Goal: Information Seeking & Learning: Learn about a topic

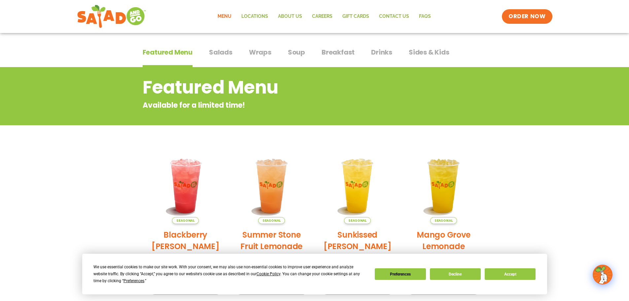
scroll to position [99, 0]
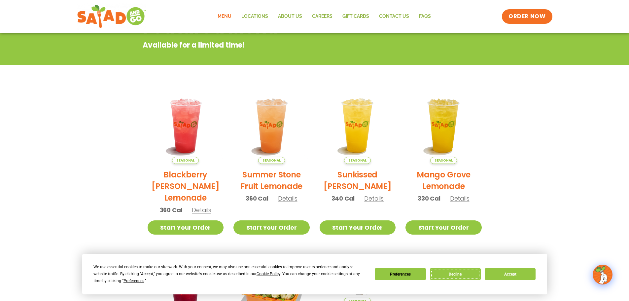
click at [469, 273] on button "Decline" at bounding box center [455, 274] width 51 height 12
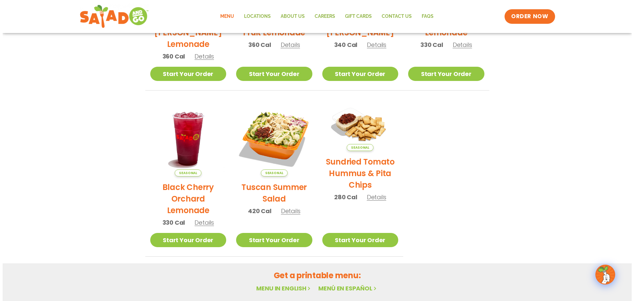
scroll to position [264, 0]
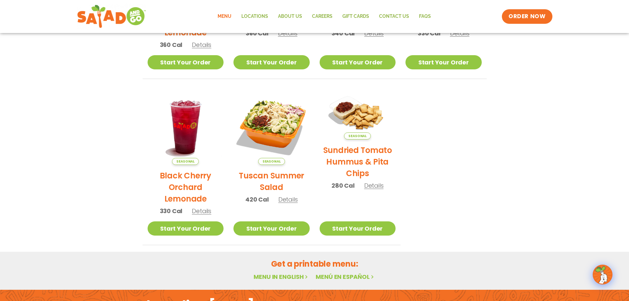
click at [294, 200] on span "Details" at bounding box center [287, 199] width 19 height 8
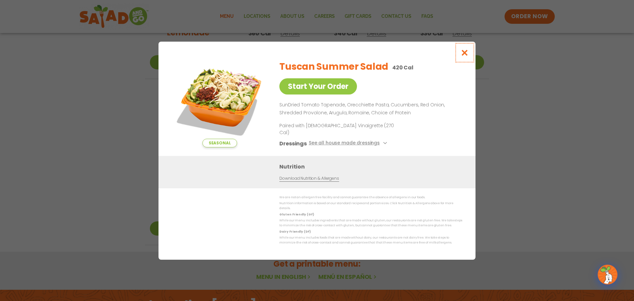
click at [467, 56] on icon "Close modal" at bounding box center [464, 52] width 8 height 7
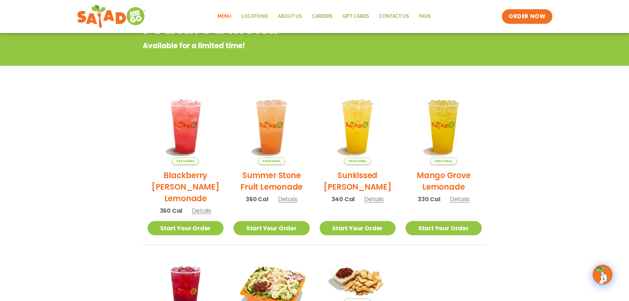
scroll to position [10, 0]
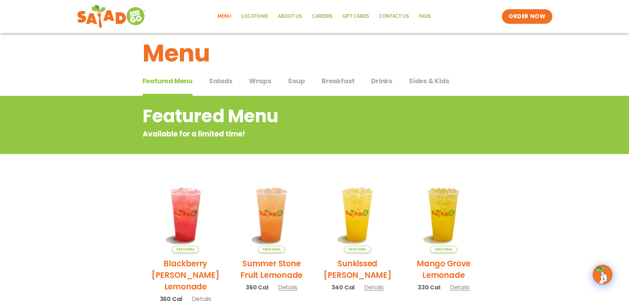
click at [219, 85] on span "Salads" at bounding box center [220, 81] width 23 height 10
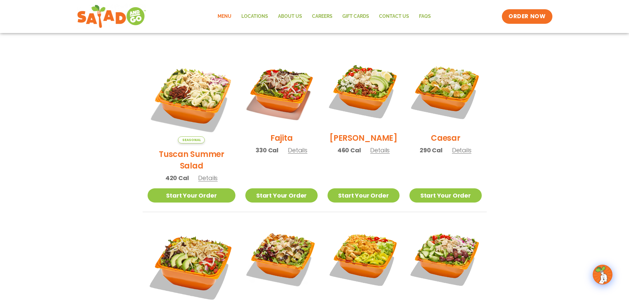
scroll to position [208, 0]
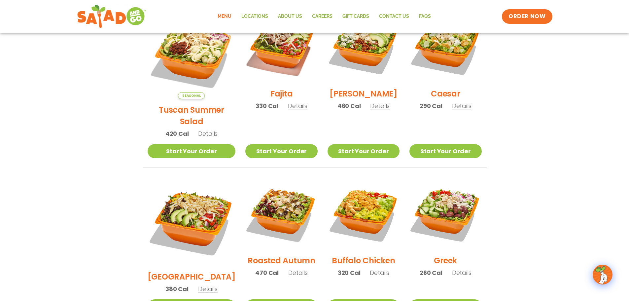
drag, startPoint x: 271, startPoint y: 252, endPoint x: 60, endPoint y: 244, distance: 211.1
click at [39, 232] on section "Salads Our house-made dressings make our huge portions even more delicious. Goo…" at bounding box center [314, 188] width 629 height 580
click at [288, 268] on span "Details" at bounding box center [297, 272] width 19 height 8
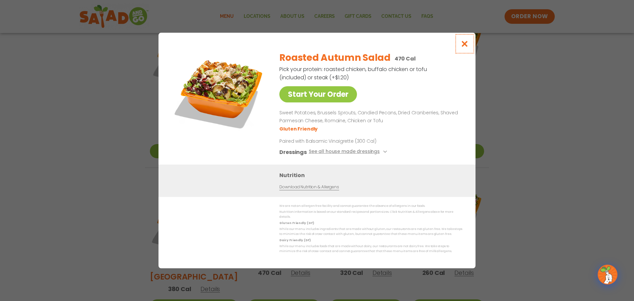
click at [463, 51] on button "Close modal" at bounding box center [464, 44] width 21 height 22
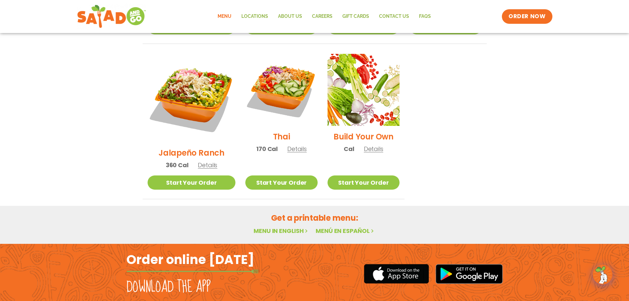
scroll to position [495, 0]
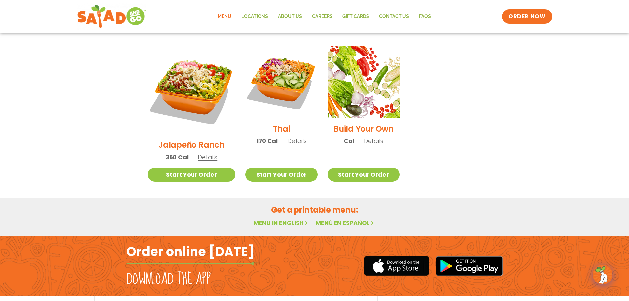
click at [142, 300] on span "nutrition & allergens" at bounding box center [141, 305] width 47 height 5
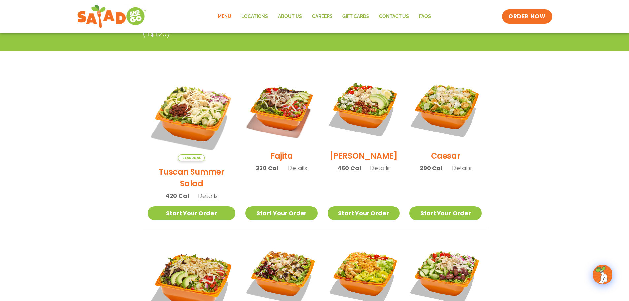
scroll to position [132, 0]
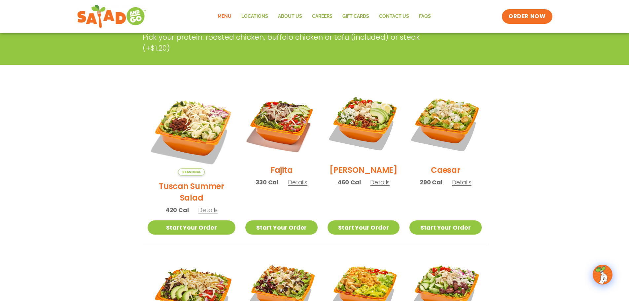
click at [288, 184] on span "Details" at bounding box center [297, 182] width 19 height 8
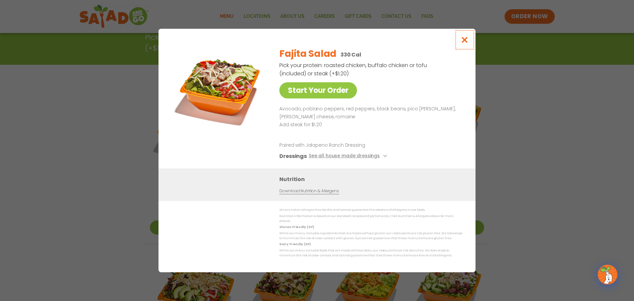
click at [467, 42] on icon "Close modal" at bounding box center [464, 39] width 8 height 7
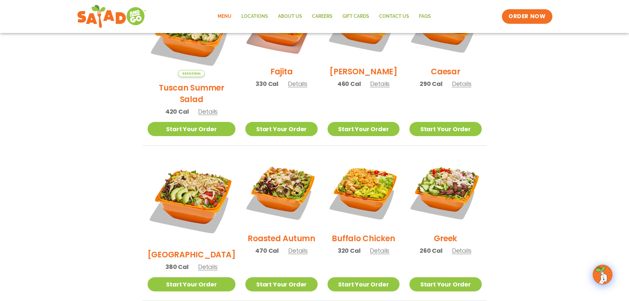
scroll to position [231, 0]
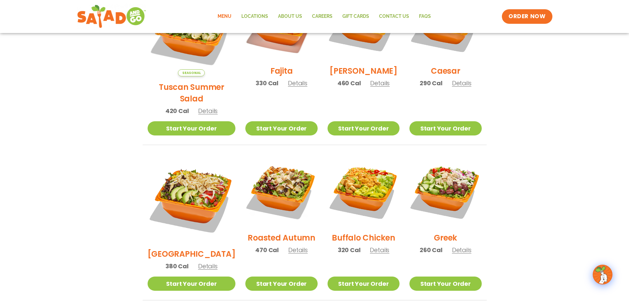
click at [198, 262] on span "Details" at bounding box center [207, 266] width 19 height 8
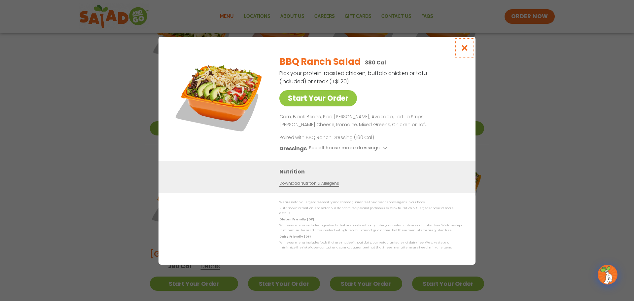
click at [471, 48] on button "Close modal" at bounding box center [464, 48] width 21 height 22
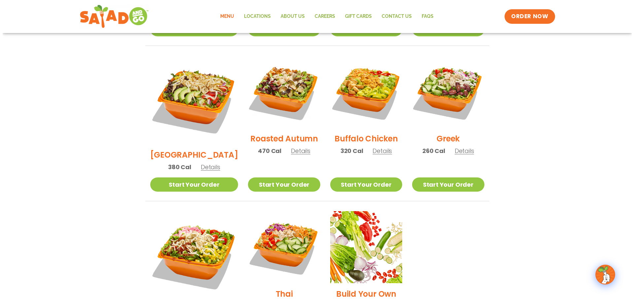
scroll to position [297, 0]
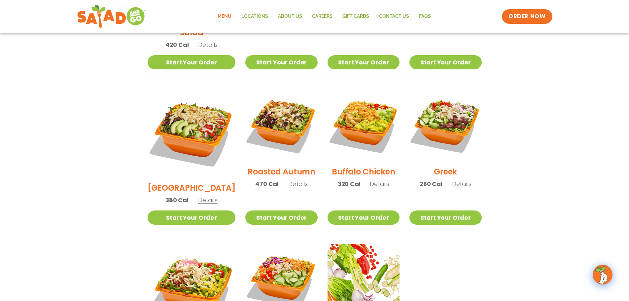
click at [198, 196] on span "Details" at bounding box center [207, 200] width 19 height 8
